Goal: Transaction & Acquisition: Obtain resource

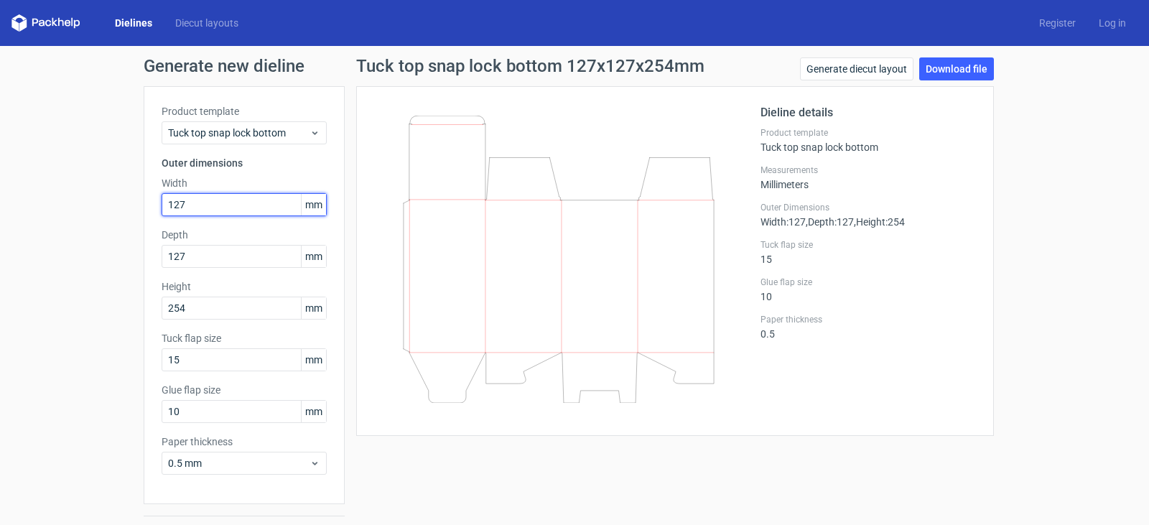
click at [209, 211] on input "127" at bounding box center [244, 204] width 165 height 23
click at [212, 204] on input "127" at bounding box center [244, 204] width 165 height 23
type input "177"
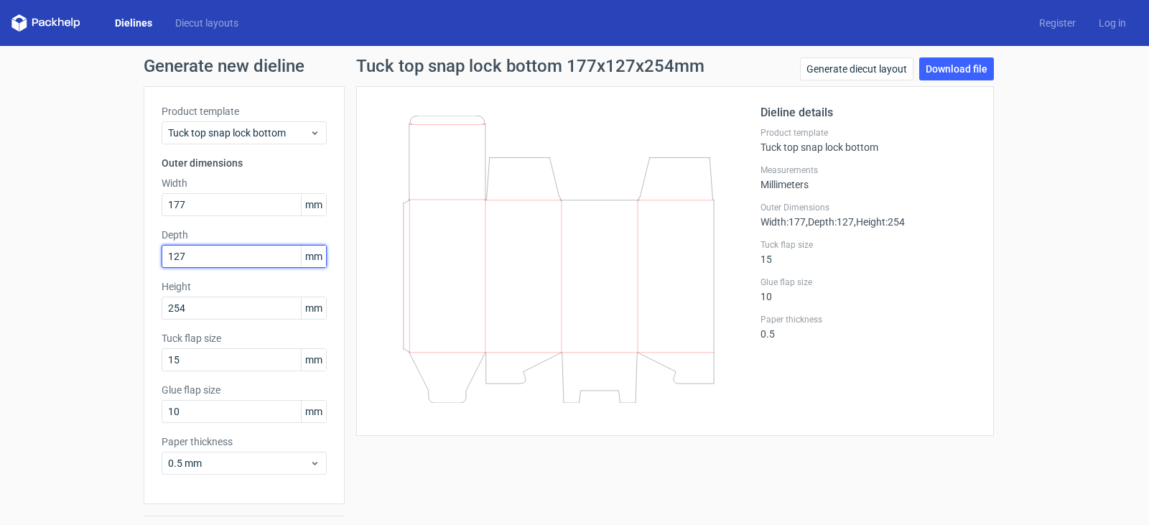
click at [203, 256] on input "127" at bounding box center [244, 256] width 165 height 23
type input "177"
click at [356, 282] on div "Dieline details Product template Tuck top snap lock bottom Measurements Millime…" at bounding box center [675, 261] width 638 height 350
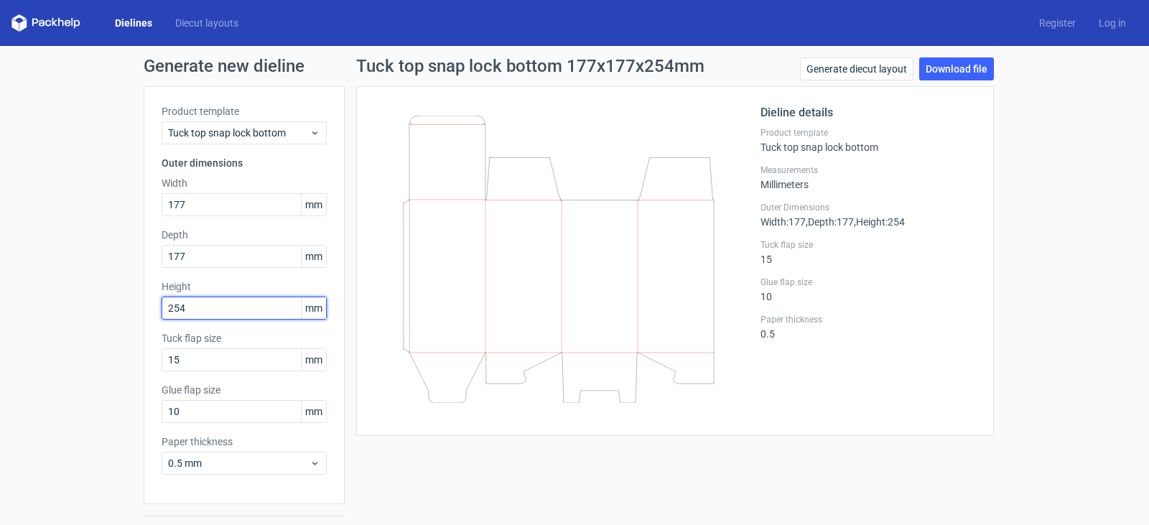
click at [228, 307] on input "254" at bounding box center [244, 308] width 165 height 23
click at [942, 68] on link "Download file" at bounding box center [956, 68] width 75 height 23
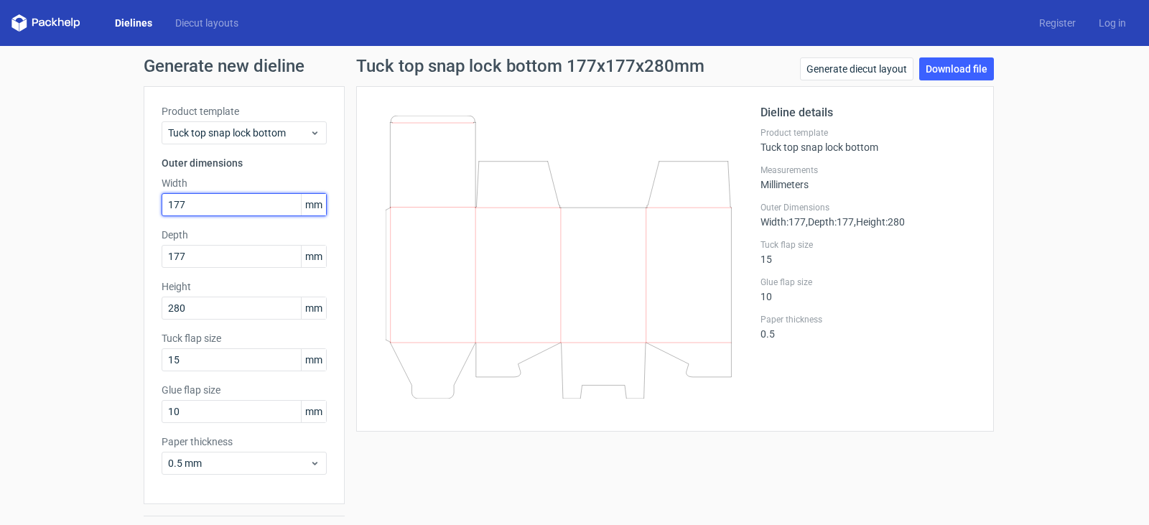
click at [212, 201] on input "177" at bounding box center [244, 204] width 165 height 23
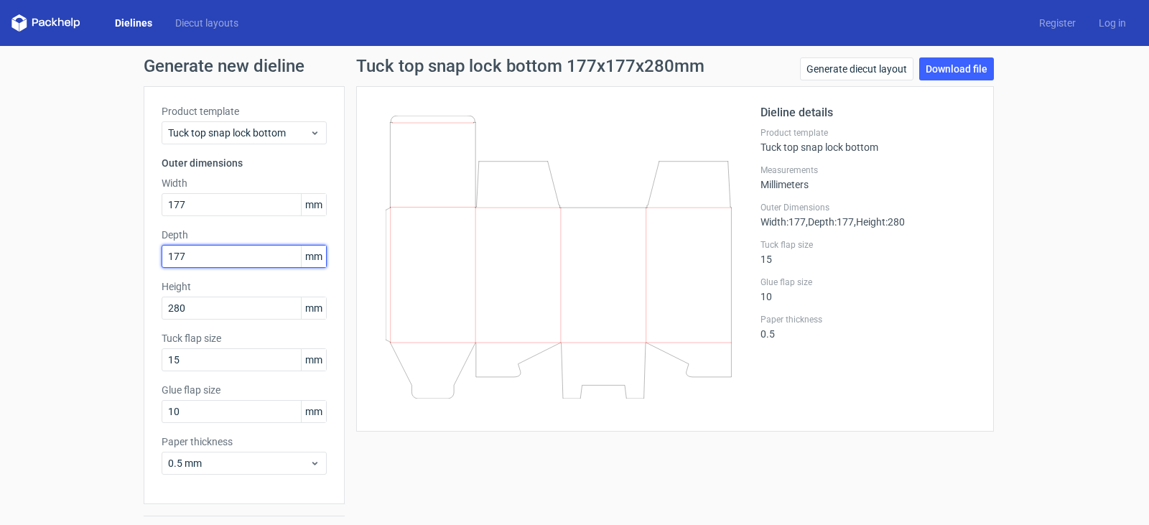
click at [194, 259] on input "177" at bounding box center [244, 256] width 165 height 23
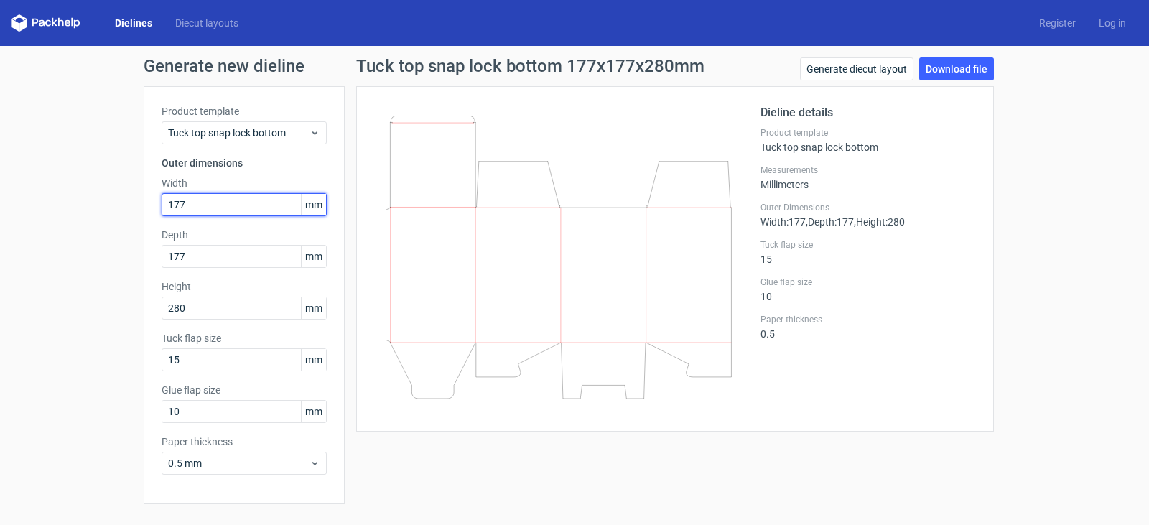
click at [186, 208] on input "177" at bounding box center [244, 204] width 165 height 23
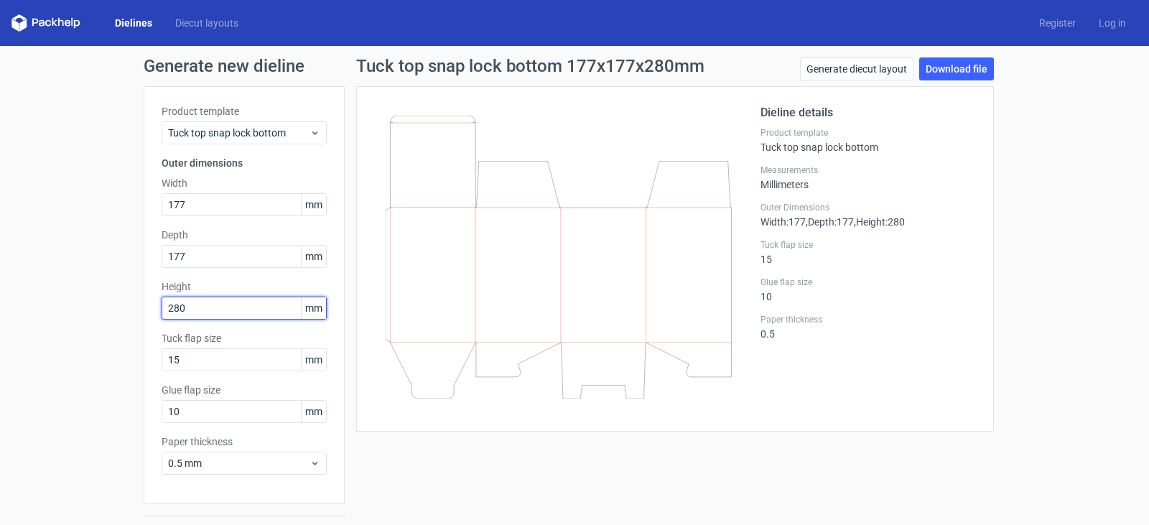
click at [197, 307] on input "280" at bounding box center [244, 308] width 165 height 23
type input "288"
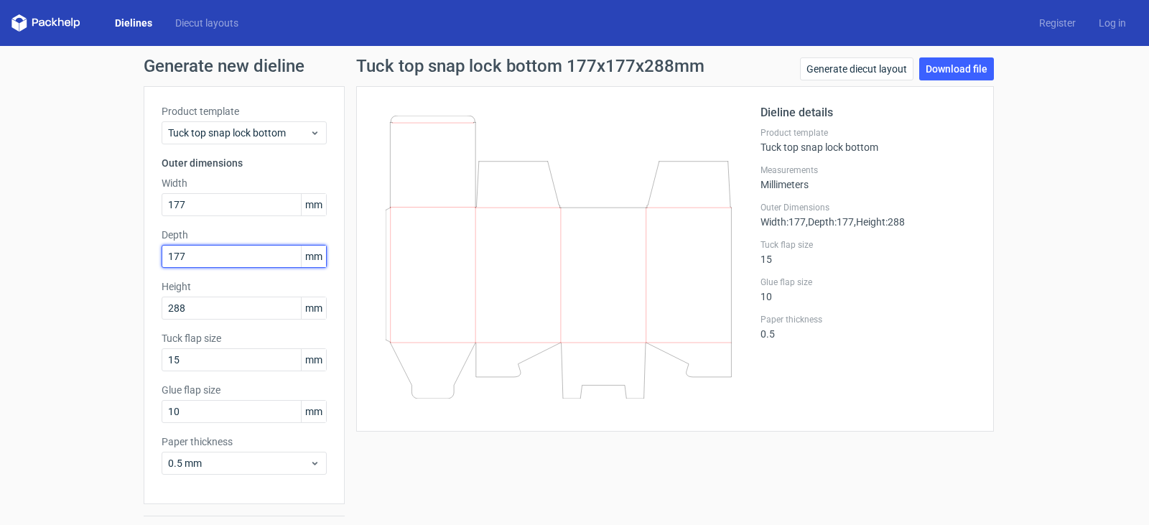
click at [236, 257] on input "177" at bounding box center [244, 256] width 165 height 23
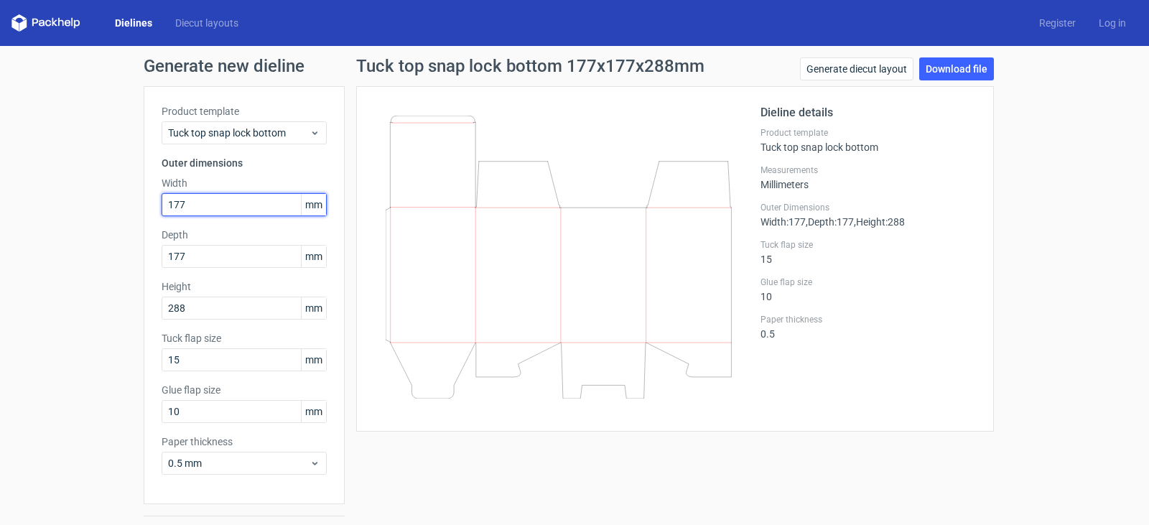
click at [227, 204] on input "177" at bounding box center [244, 204] width 165 height 23
type input "160"
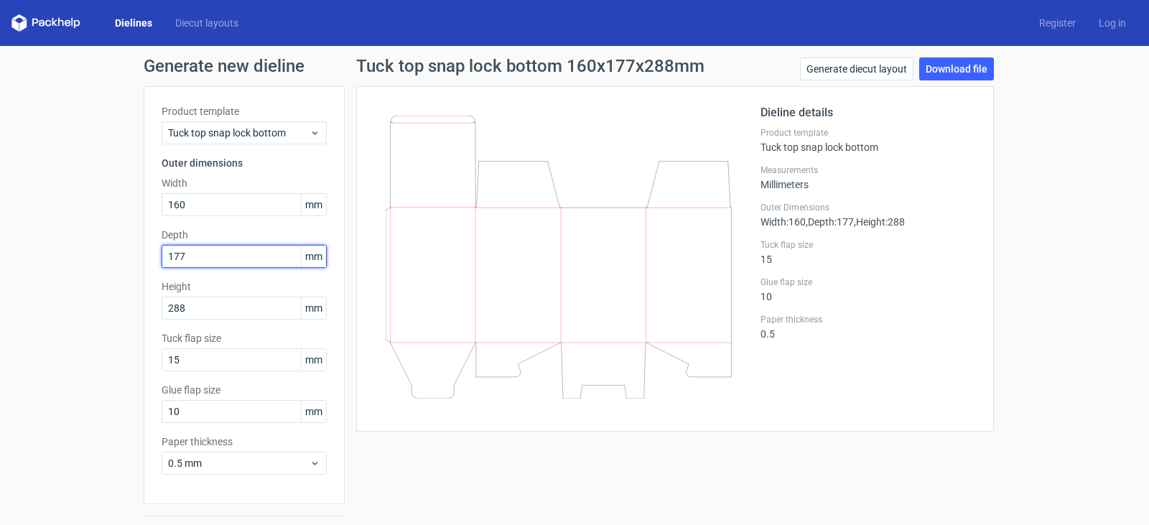
click at [200, 261] on input "177" at bounding box center [244, 256] width 165 height 23
type input "160"
click at [965, 70] on link "Download file" at bounding box center [956, 68] width 75 height 23
click at [956, 187] on div "Measurements Millimeters" at bounding box center [868, 177] width 215 height 26
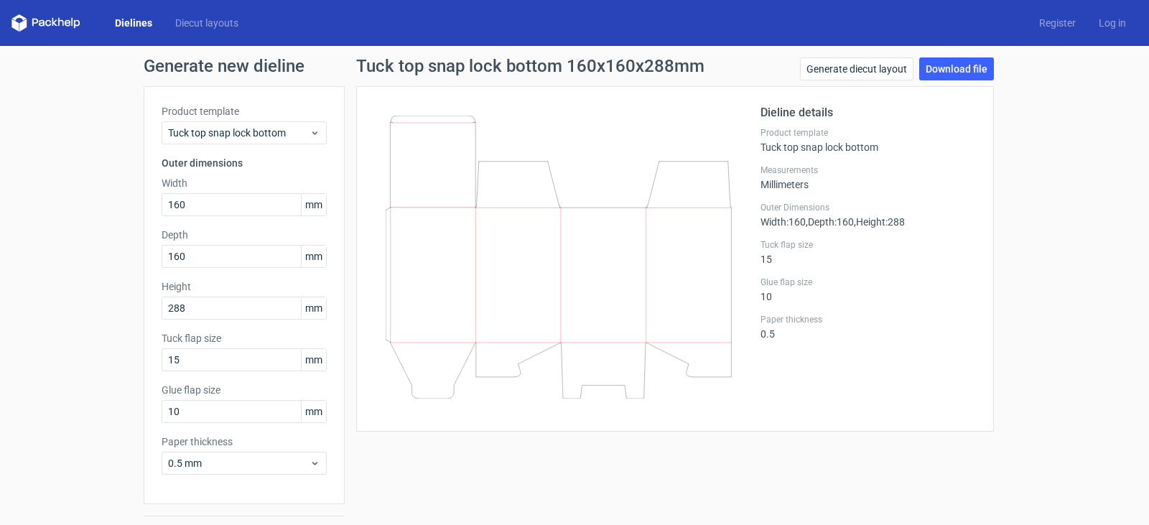
scroll to position [37, 0]
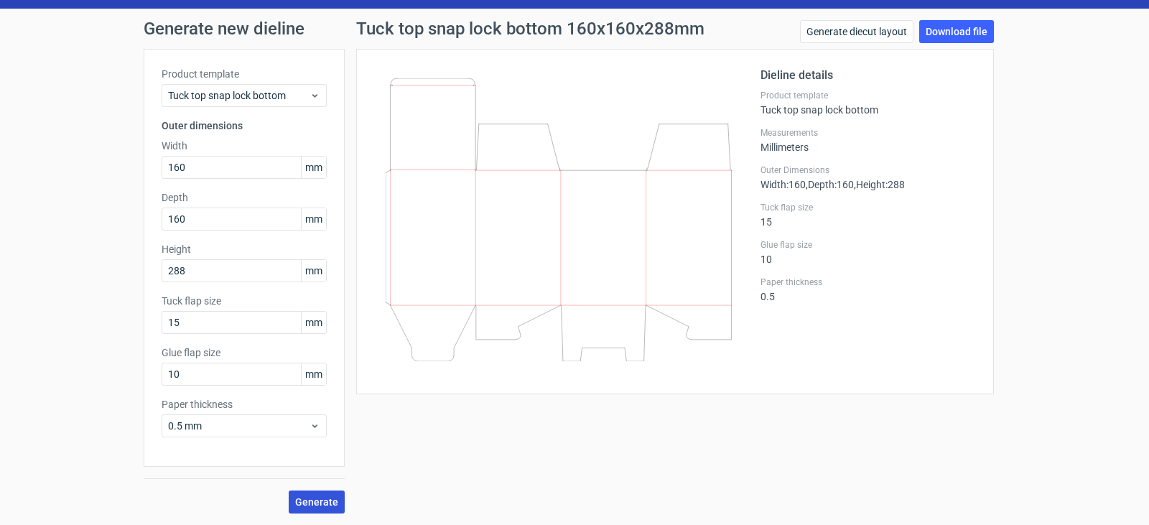
click at [315, 500] on span "Generate" at bounding box center [316, 502] width 43 height 10
click at [932, 34] on link "Download file" at bounding box center [956, 31] width 75 height 23
